Goal: Navigation & Orientation: Find specific page/section

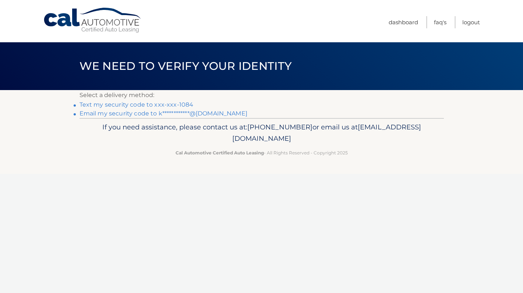
click at [179, 101] on li "Text my security code to xxx-xxx-1084" at bounding box center [261, 104] width 364 height 9
click at [177, 104] on link "Text my security code to xxx-xxx-1084" at bounding box center [136, 104] width 114 height 7
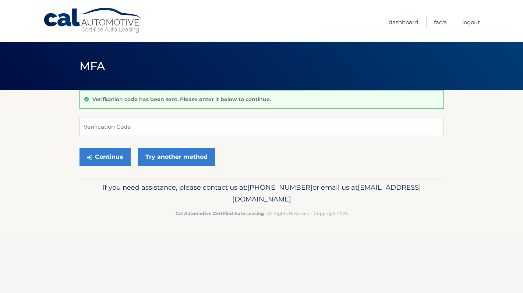
click at [415, 25] on link "Dashboard" at bounding box center [403, 22] width 29 height 12
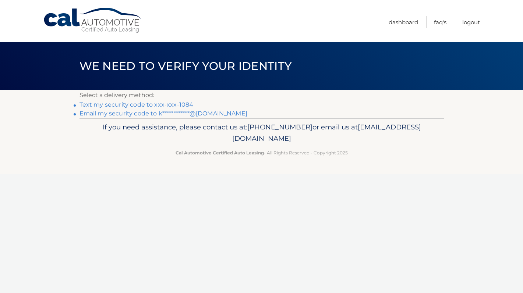
click at [54, 26] on link "Cal Automotive" at bounding box center [92, 20] width 99 height 26
click at [443, 24] on link "FAQ's" at bounding box center [440, 22] width 13 height 12
